Goal: Transaction & Acquisition: Purchase product/service

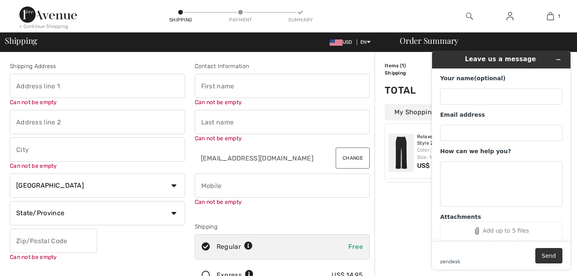
click at [25, 89] on input "text" at bounding box center [97, 86] width 175 height 24
click at [24, 87] on input "text" at bounding box center [97, 86] width 175 height 24
click at [19, 87] on input "text" at bounding box center [97, 86] width 175 height 24
click at [76, 90] on input "text" at bounding box center [97, 86] width 175 height 24
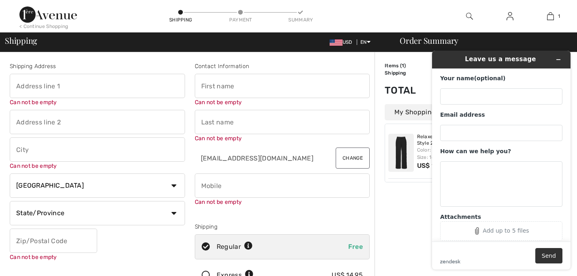
type input "[STREET_ADDRESS]"
type input "#301"
type input "[GEOGRAPHIC_DATA]"
select select "US"
type input "17584"
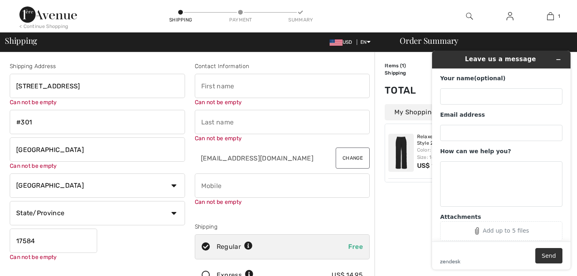
type input "vivian"
type input "Young"
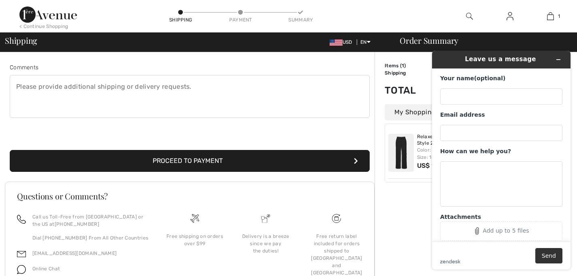
scroll to position [218, 0]
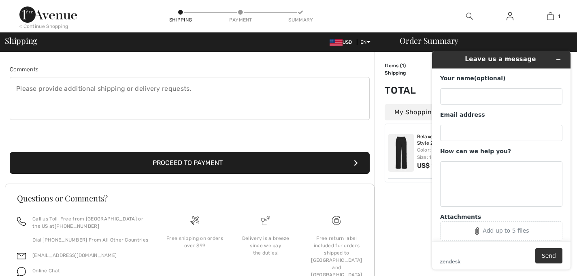
click at [404, 160] on img at bounding box center [401, 153] width 26 height 38
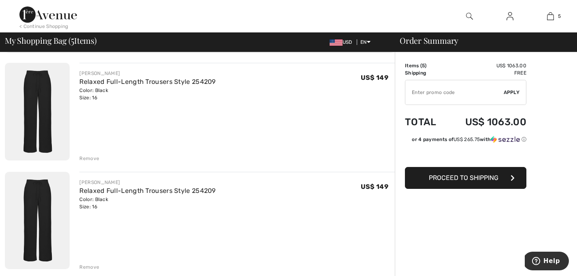
scroll to position [80, 0]
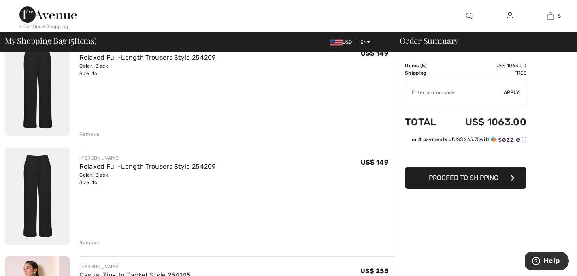
click at [89, 138] on div "Remove" at bounding box center [89, 133] width 20 height 7
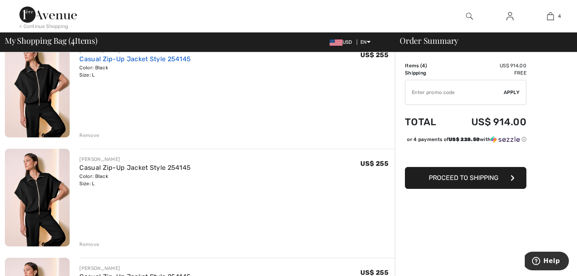
scroll to position [188, 0]
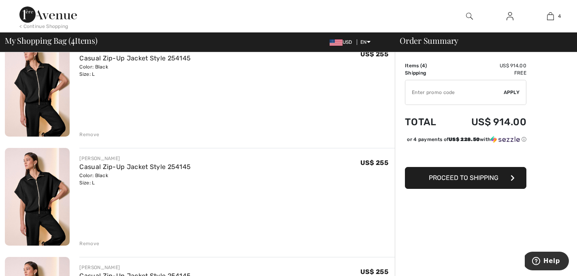
click at [93, 138] on div "Remove" at bounding box center [89, 134] width 20 height 7
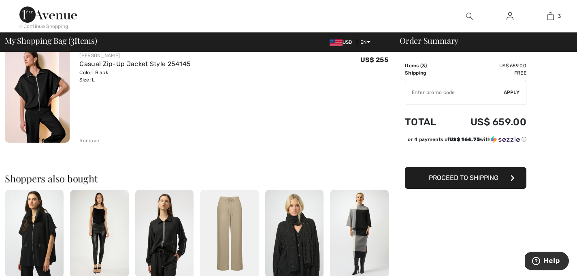
scroll to position [313, 0]
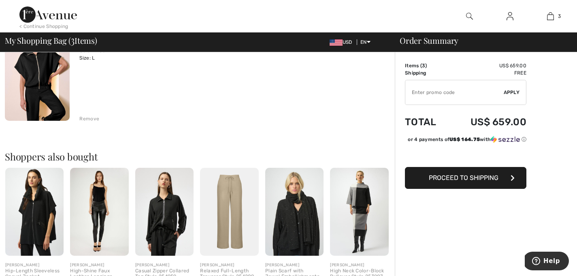
click at [92, 122] on div "Remove" at bounding box center [89, 118] width 20 height 7
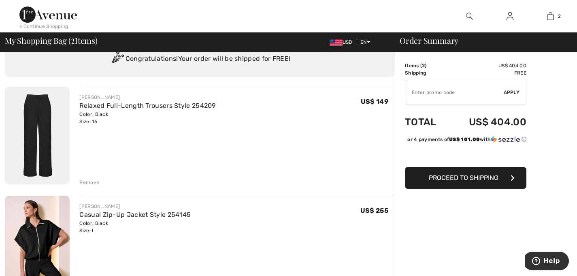
scroll to position [56, 0]
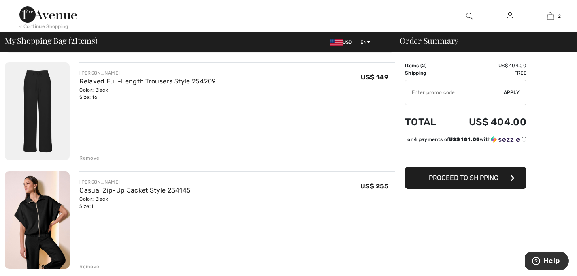
click at [495, 181] on span "Proceed to Shipping" at bounding box center [464, 178] width 70 height 8
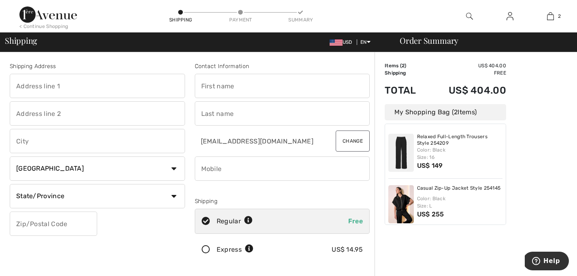
click at [471, 115] on div "My Shopping Bag ( 2 Items)" at bounding box center [446, 112] width 122 height 16
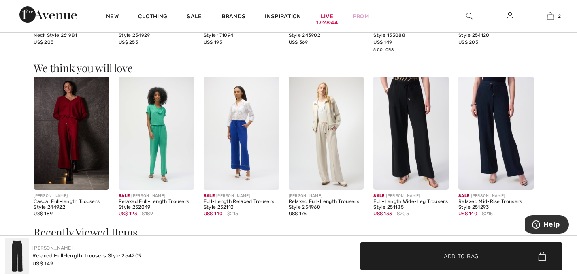
scroll to position [904, 0]
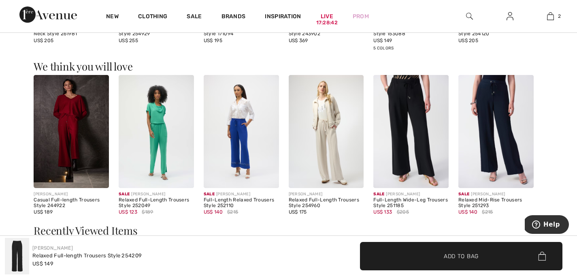
click at [90, 256] on div "Relaxed Full-length Trousers Style 254209" at bounding box center [86, 256] width 109 height 8
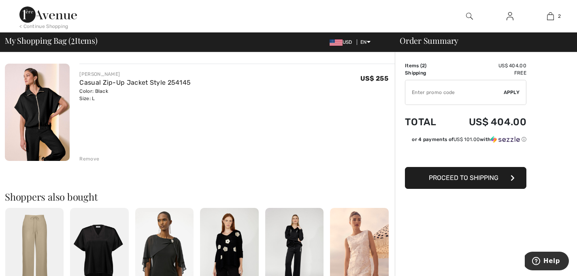
scroll to position [177, 0]
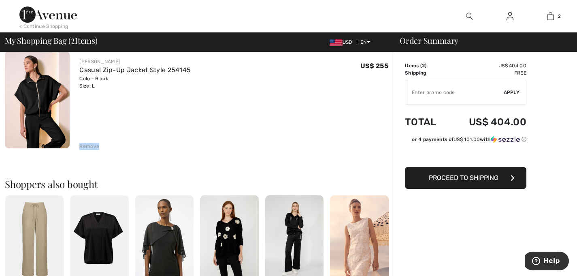
click at [91, 150] on div "Remove" at bounding box center [89, 146] width 20 height 7
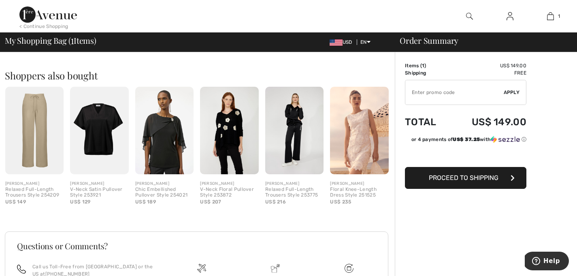
click at [317, 159] on img at bounding box center [294, 131] width 58 height 88
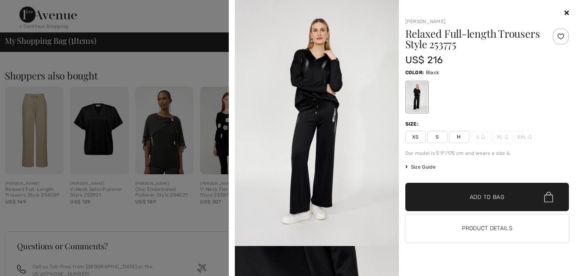
click at [443, 183] on div "Relaxed Full-length Trousers Style 253775 US$ 216 Color: Black Size: XS S M L X…" at bounding box center [487, 138] width 164 height 221
click at [443, 182] on div "Relaxed Full-length Trousers Style 253775 US$ 216 Color: Black Size: XS S M L X…" at bounding box center [487, 138] width 164 height 221
click at [175, 69] on div at bounding box center [288, 138] width 577 height 276
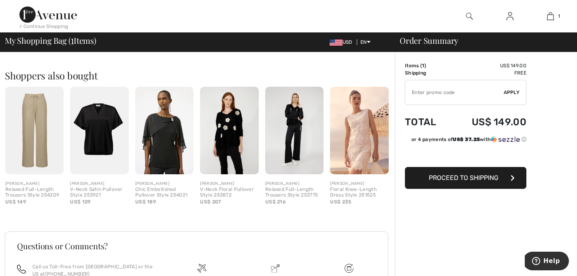
click at [431, 181] on span "Proceed to Shipping" at bounding box center [464, 178] width 70 height 8
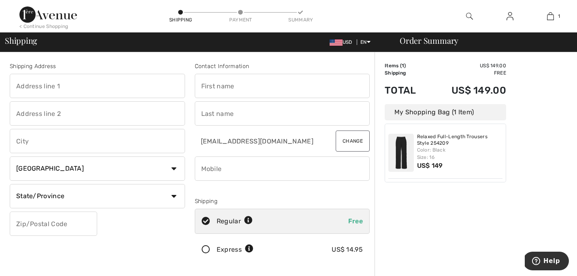
click at [431, 172] on div "Relaxed Full-Length Trousers Style 254209 Color: Black Size: 16 US$ 149" at bounding box center [460, 153] width 86 height 38
click at [40, 86] on input "text" at bounding box center [97, 86] width 175 height 24
type input "[STREET_ADDRESS]"
type input "#301"
type input "[GEOGRAPHIC_DATA]"
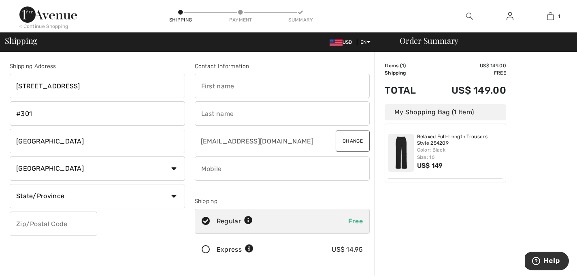
select select "PA"
type input "17584"
type input "vivian"
type input "Young"
click at [212, 173] on input "phone" at bounding box center [282, 168] width 175 height 24
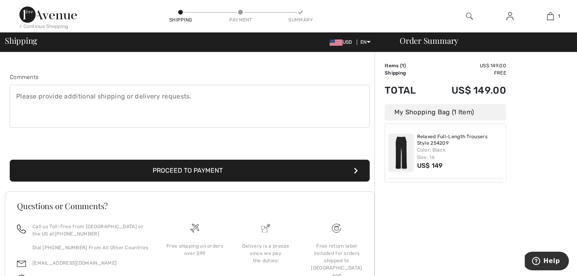
scroll to position [213, 0]
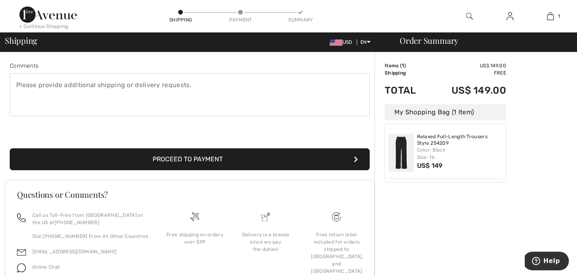
type input "3015207998"
click at [179, 170] on button "Proceed to Payment" at bounding box center [190, 159] width 360 height 22
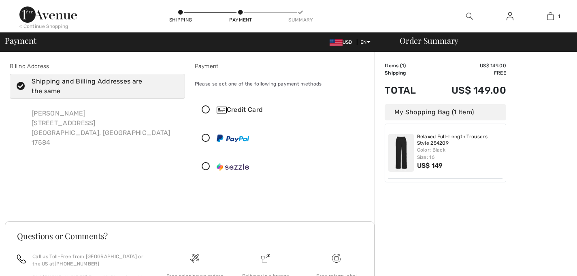
click at [179, 179] on div "Billing Address Shipping and Billing Addresses are the same Vivian Young 925 Wi…" at bounding box center [97, 122] width 185 height 120
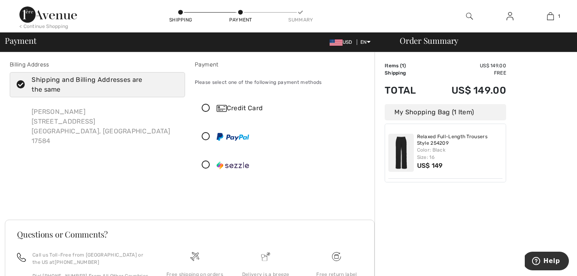
click at [211, 113] on icon at bounding box center [205, 108] width 21 height 9
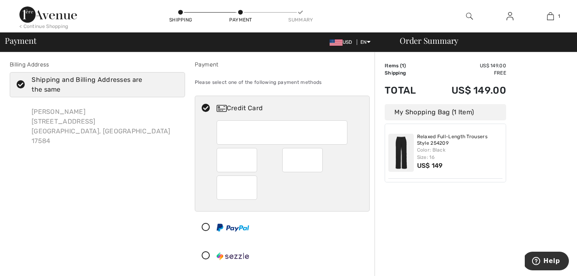
scroll to position [8, 0]
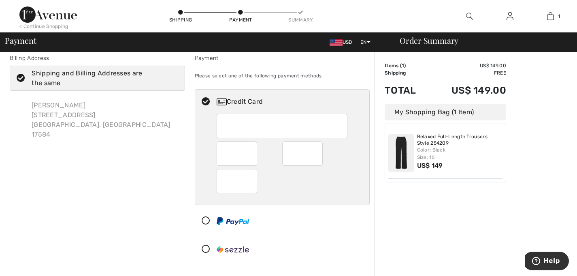
click at [224, 190] on iframe at bounding box center [237, 181] width 29 height 19
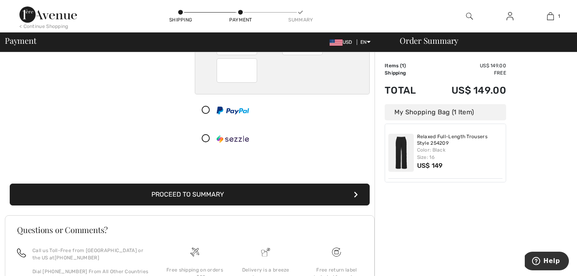
scroll to position [125, 0]
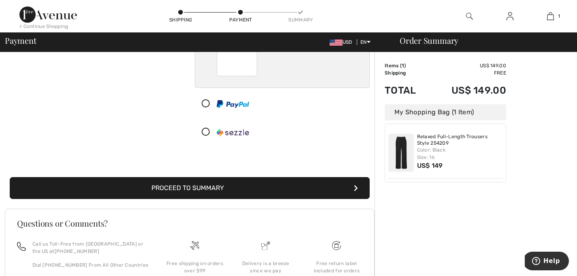
click at [262, 199] on button "Proceed to Summary" at bounding box center [190, 188] width 360 height 22
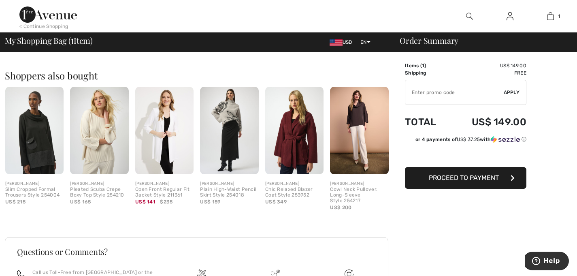
click at [495, 179] on span "Proceed to Payment" at bounding box center [464, 178] width 70 height 8
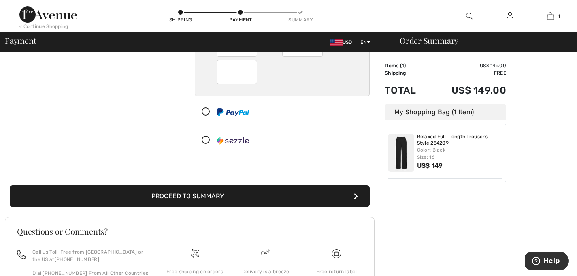
scroll to position [136, 0]
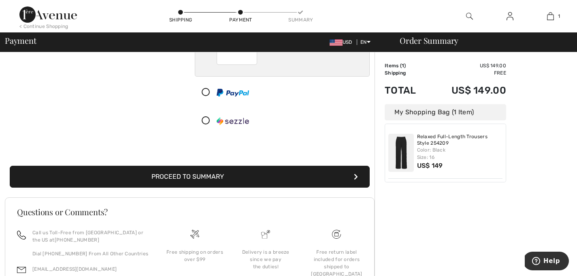
click at [230, 188] on button "Proceed to Summary" at bounding box center [190, 177] width 360 height 22
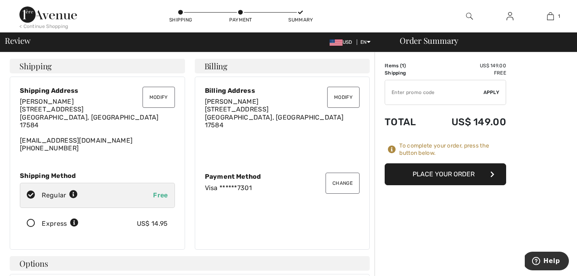
click at [427, 185] on button "Place Your Order" at bounding box center [446, 174] width 122 height 22
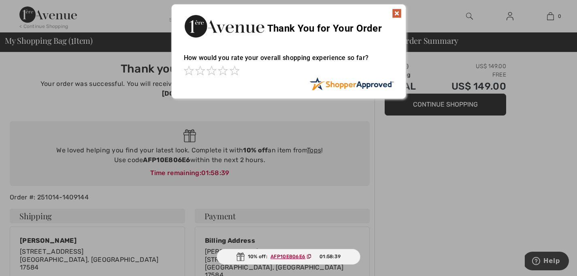
click at [482, 220] on div at bounding box center [288, 138] width 577 height 276
click at [394, 11] on img at bounding box center [397, 14] width 10 height 10
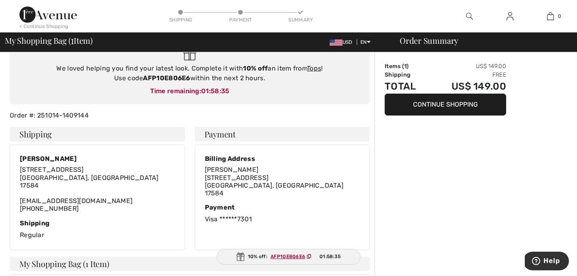
scroll to position [87, 0]
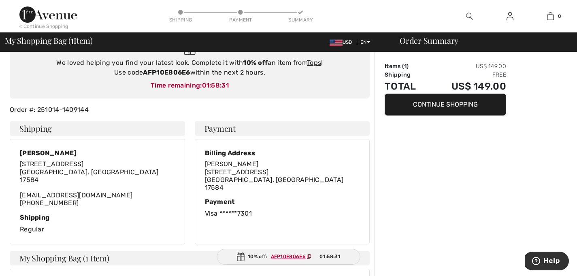
click at [294, 254] on ins "AFP10E806E6" at bounding box center [288, 257] width 35 height 6
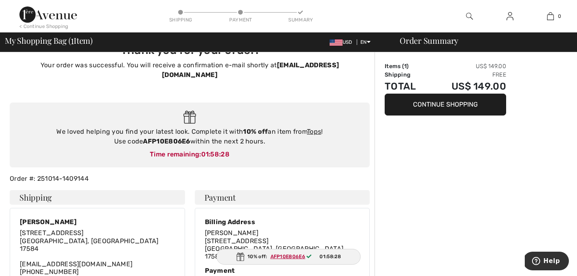
scroll to position [0, 0]
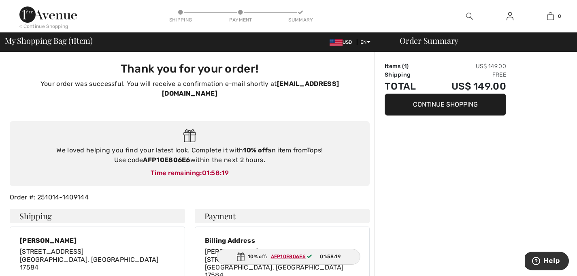
click at [182, 164] on strong "AFP10E806E6" at bounding box center [166, 160] width 47 height 8
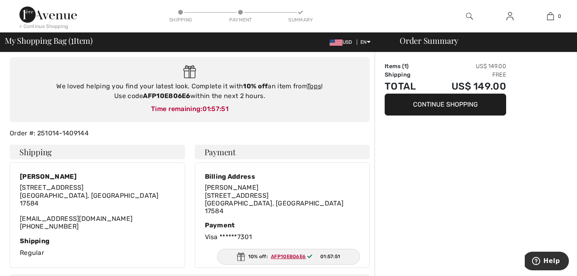
scroll to position [67, 0]
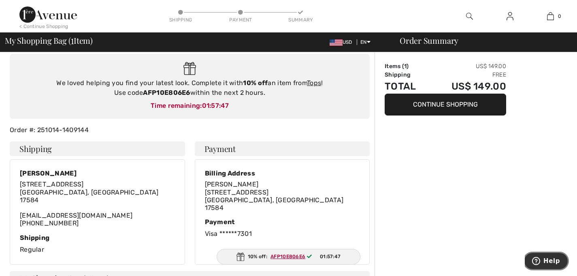
click at [553, 259] on span "Help" at bounding box center [552, 260] width 17 height 7
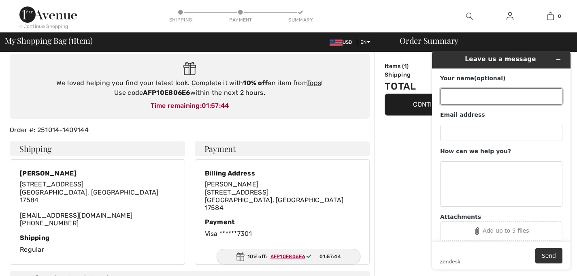
click at [450, 96] on input "Your name (optional)" at bounding box center [501, 96] width 122 height 16
type input "[PERSON_NAME]"
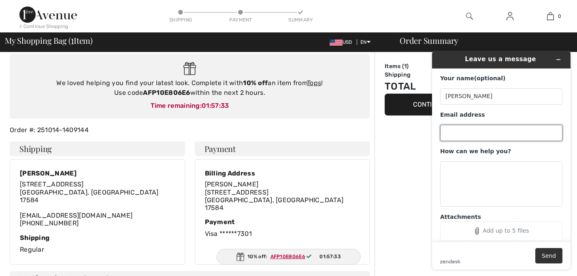
click at [448, 134] on input "Email address" at bounding box center [501, 133] width 122 height 16
type input "[EMAIL_ADDRESS][DOMAIN_NAME]"
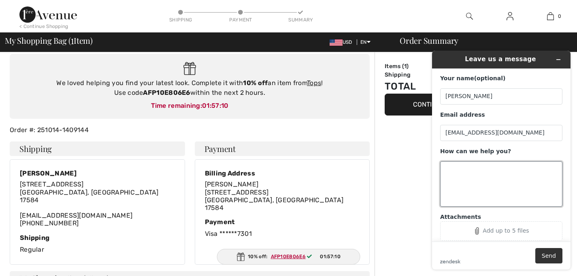
click at [454, 173] on textarea "How can we help you?" at bounding box center [501, 183] width 122 height 45
click at [463, 166] on textarea "TRKED TO APPIED PROMO CODE" at bounding box center [501, 183] width 122 height 45
click at [491, 168] on textarea "TIRED TO APPIED PROMO CODE" at bounding box center [501, 183] width 122 height 45
click at [540, 170] on textarea "TIRED TO APPLY PROMO CODE" at bounding box center [501, 183] width 122 height 45
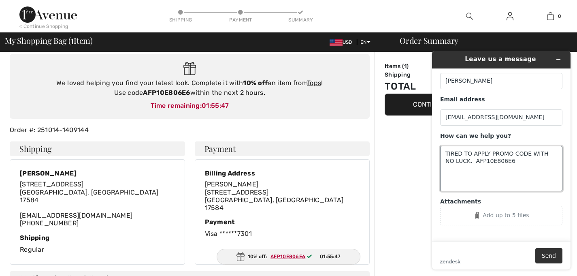
type textarea "TIRED TO APPLY PROMO CODE WITH NO LUCK. AFP10E806E6"
click at [499, 198] on label "Attachments" at bounding box center [501, 202] width 122 height 8
click at [499, 206] on button "Add up to 5 files" at bounding box center [501, 215] width 122 height 19
click at [544, 254] on button "Send" at bounding box center [548, 255] width 27 height 15
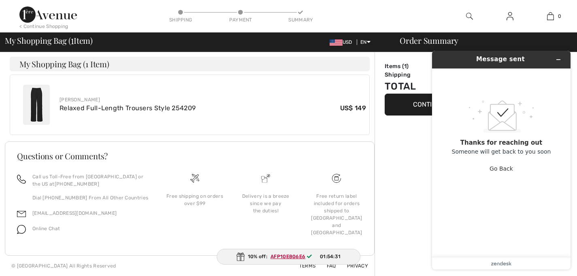
scroll to position [333, 0]
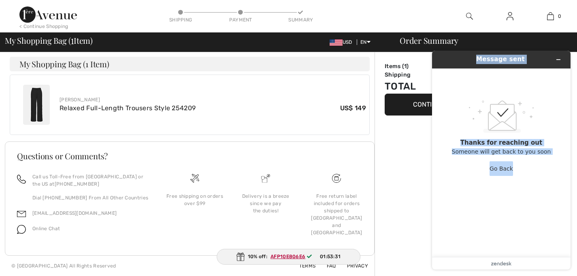
drag, startPoint x: 477, startPoint y: 58, endPoint x: 488, endPoint y: 224, distance: 165.6
click at [488, 224] on div "Message sent .custom-cls-1{fill:#ccc;}.cls-2{fill:#cccccb;}.cls-3{fill:#f8f8f8;…" at bounding box center [501, 160] width 139 height 219
click at [505, 168] on button "Go Back" at bounding box center [501, 168] width 23 height 15
